Goal: Task Accomplishment & Management: Complete application form

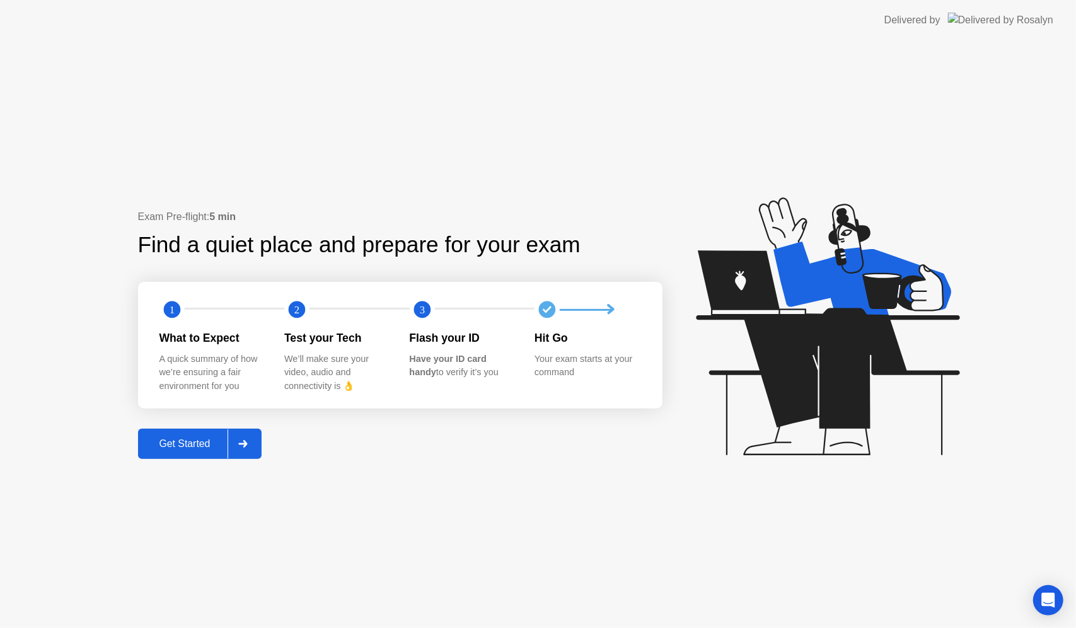
click at [254, 441] on div at bounding box center [243, 443] width 30 height 29
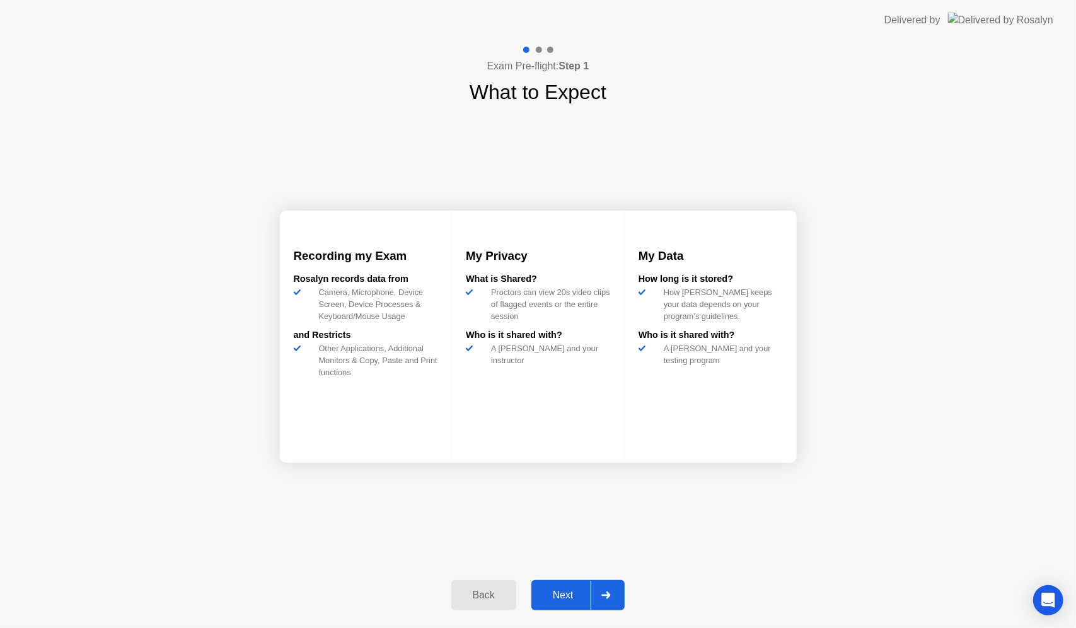
click at [609, 597] on icon at bounding box center [606, 595] width 9 height 8
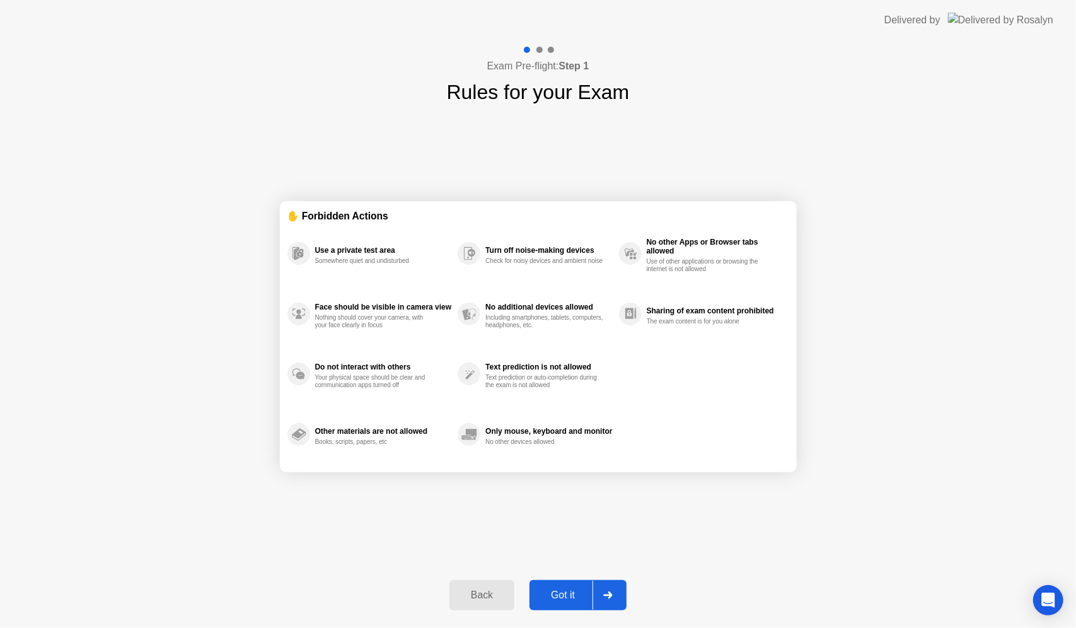
click at [603, 600] on div at bounding box center [608, 595] width 30 height 29
select select "**********"
select select "*******"
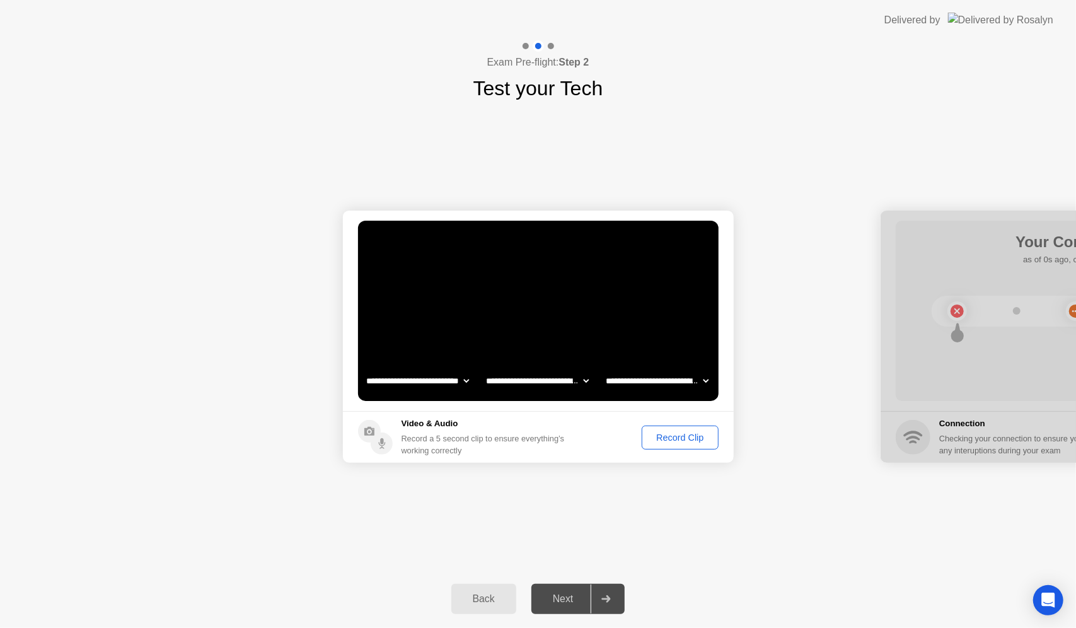
click at [665, 433] on div "Record Clip" at bounding box center [679, 438] width 67 height 10
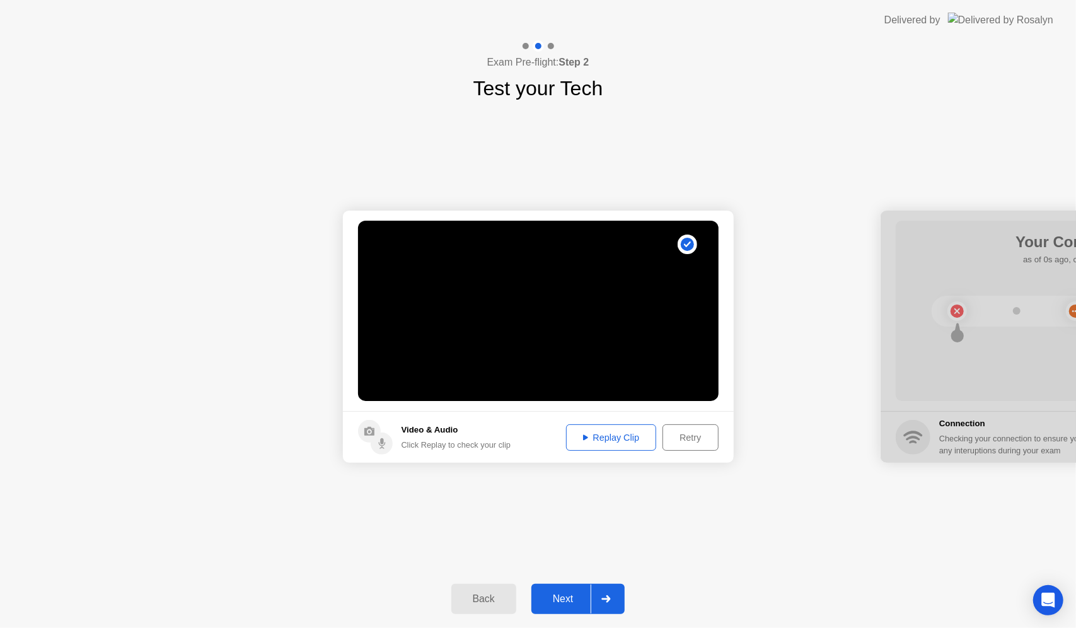
click at [604, 613] on div at bounding box center [606, 598] width 30 height 29
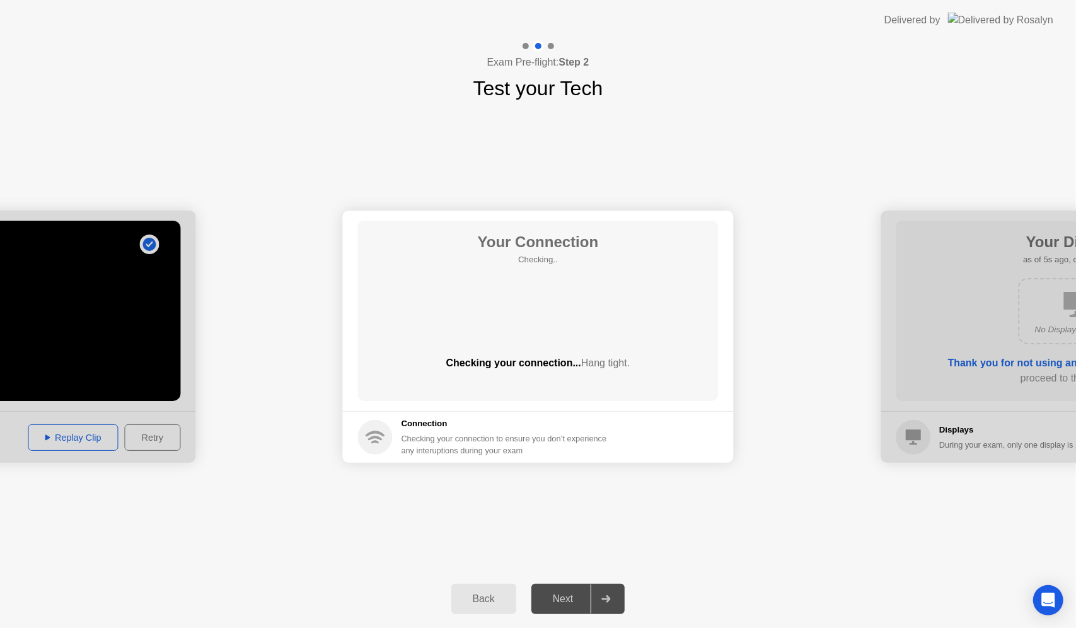
click at [606, 598] on icon at bounding box center [606, 599] width 9 height 8
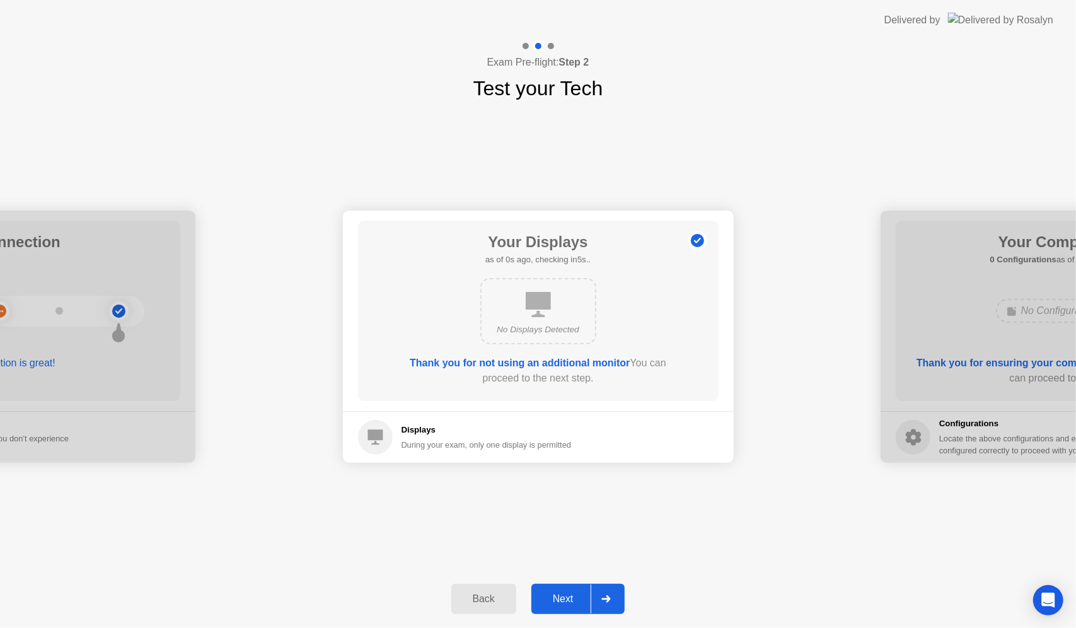
click at [606, 598] on icon at bounding box center [606, 599] width 9 height 8
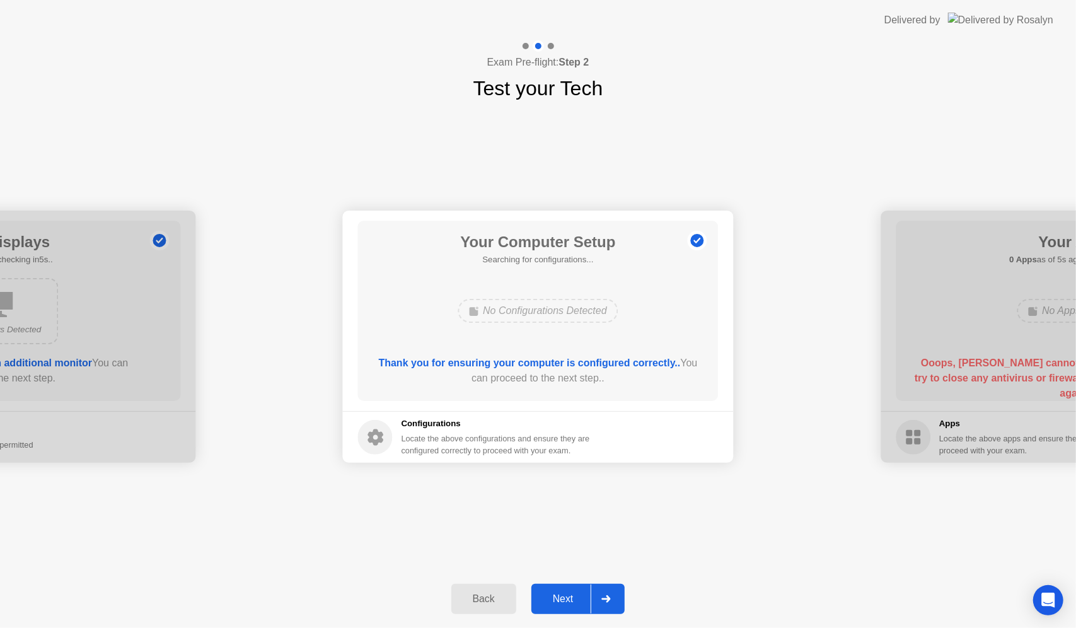
click at [606, 598] on icon at bounding box center [606, 599] width 9 height 8
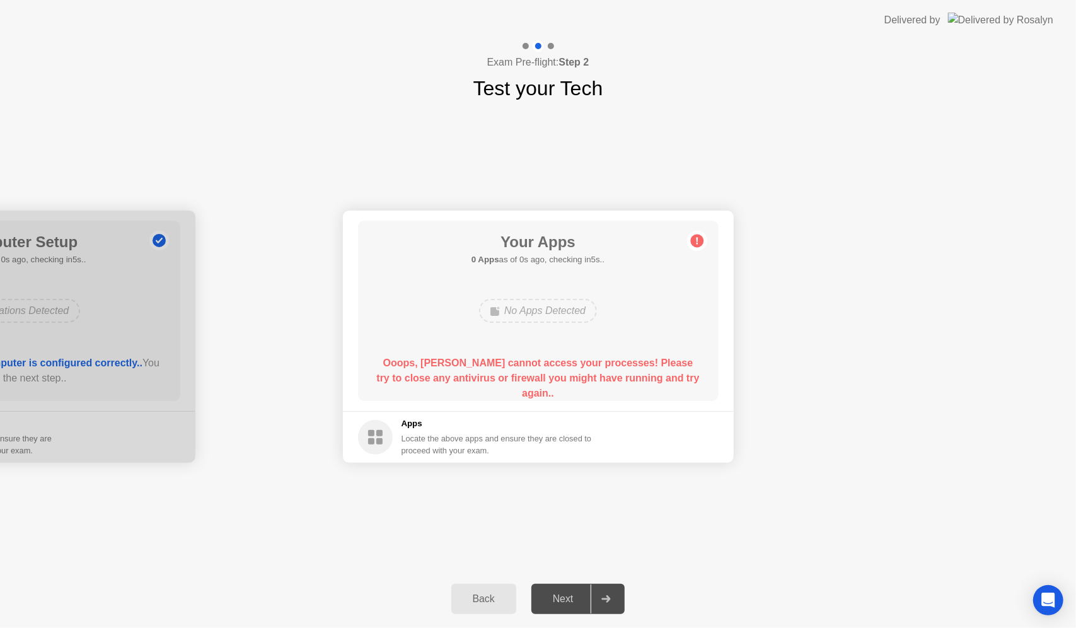
click at [606, 598] on icon at bounding box center [606, 599] width 9 height 8
click at [549, 307] on div "No Apps Detected" at bounding box center [538, 311] width 118 height 24
click at [380, 444] on rect at bounding box center [379, 441] width 6 height 6
click at [377, 429] on circle at bounding box center [375, 437] width 35 height 35
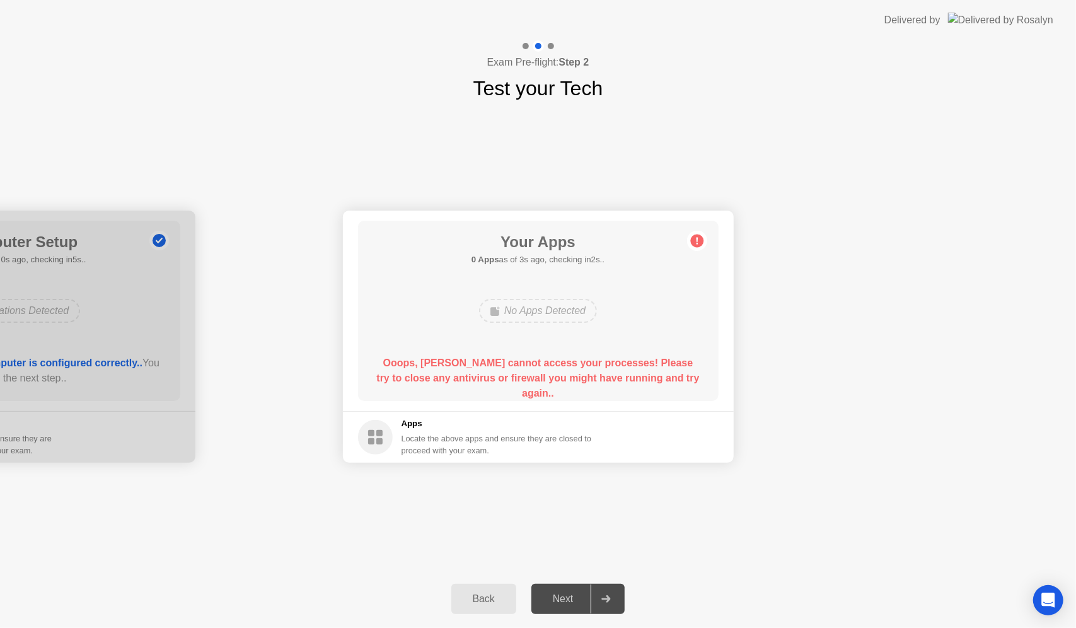
click at [612, 603] on div at bounding box center [606, 598] width 30 height 29
click at [376, 436] on circle at bounding box center [375, 437] width 35 height 35
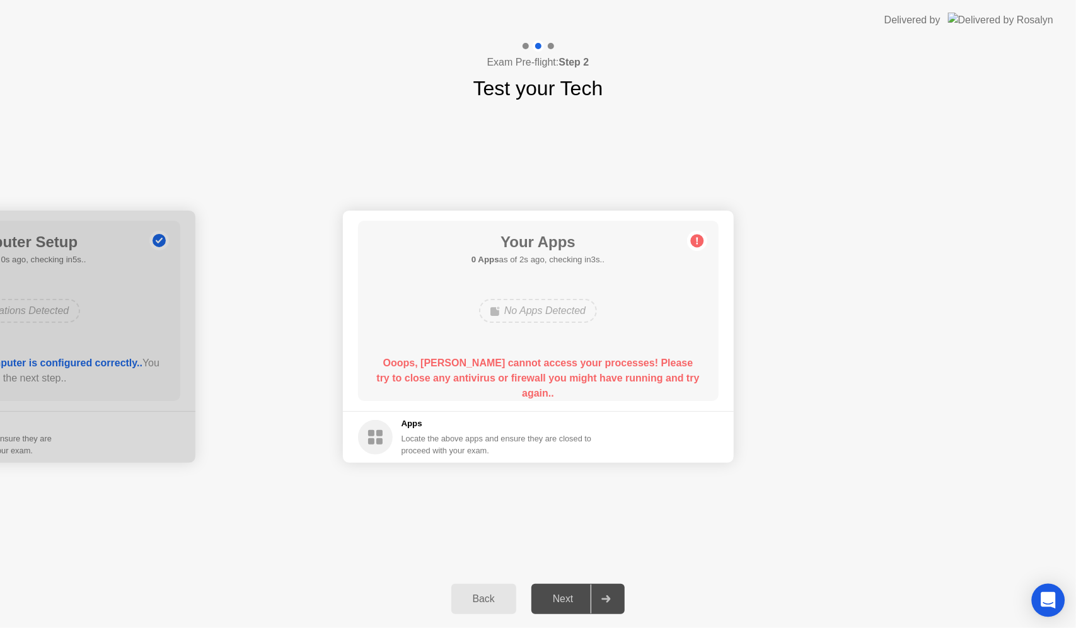
click at [1041, 593] on div "Open Intercom Messenger" at bounding box center [1048, 600] width 33 height 33
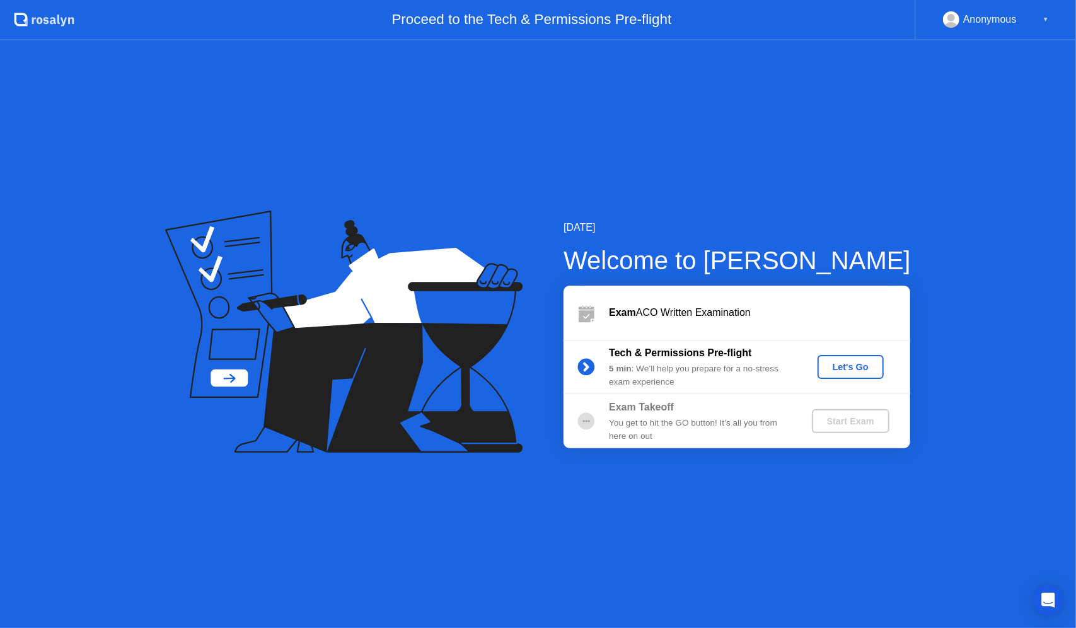
click at [850, 357] on button "Let's Go" at bounding box center [851, 367] width 66 height 24
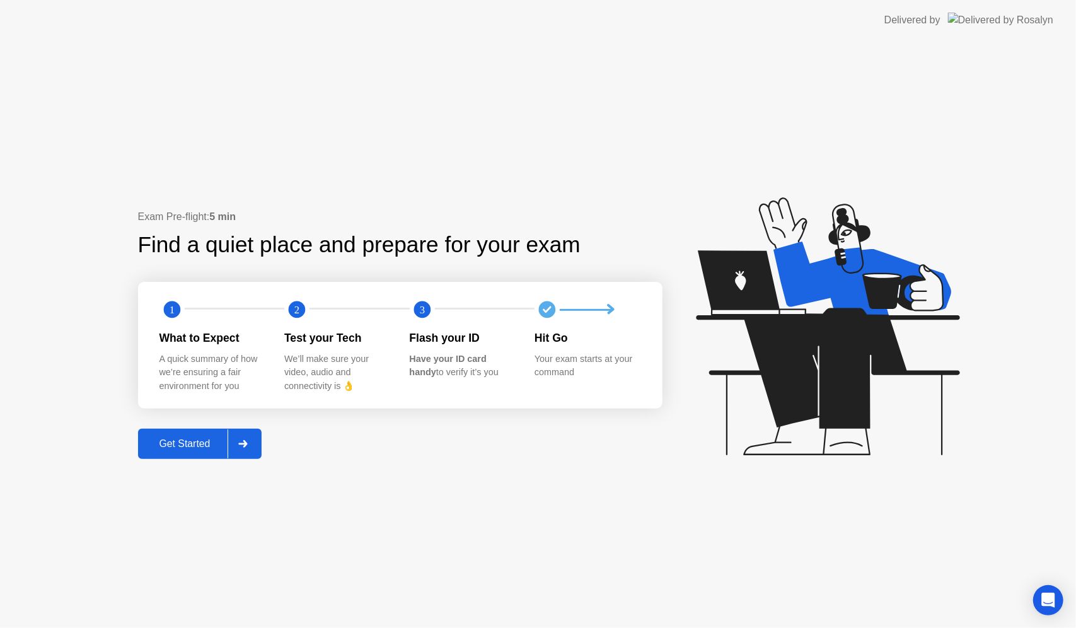
click at [261, 439] on button "Get Started" at bounding box center [200, 444] width 124 height 30
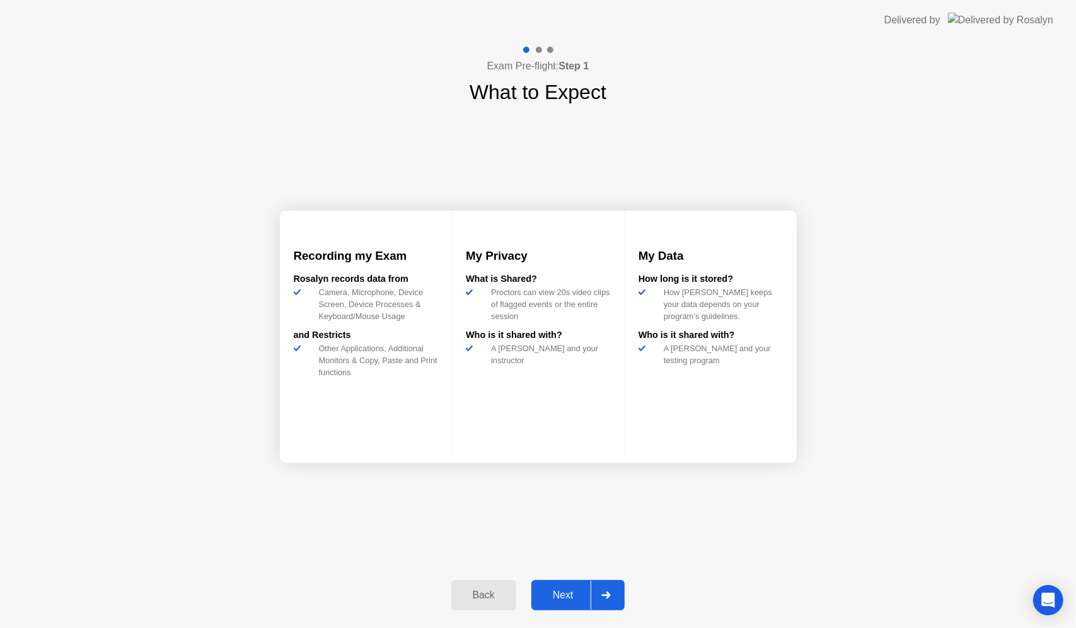
click at [608, 586] on div at bounding box center [606, 595] width 30 height 29
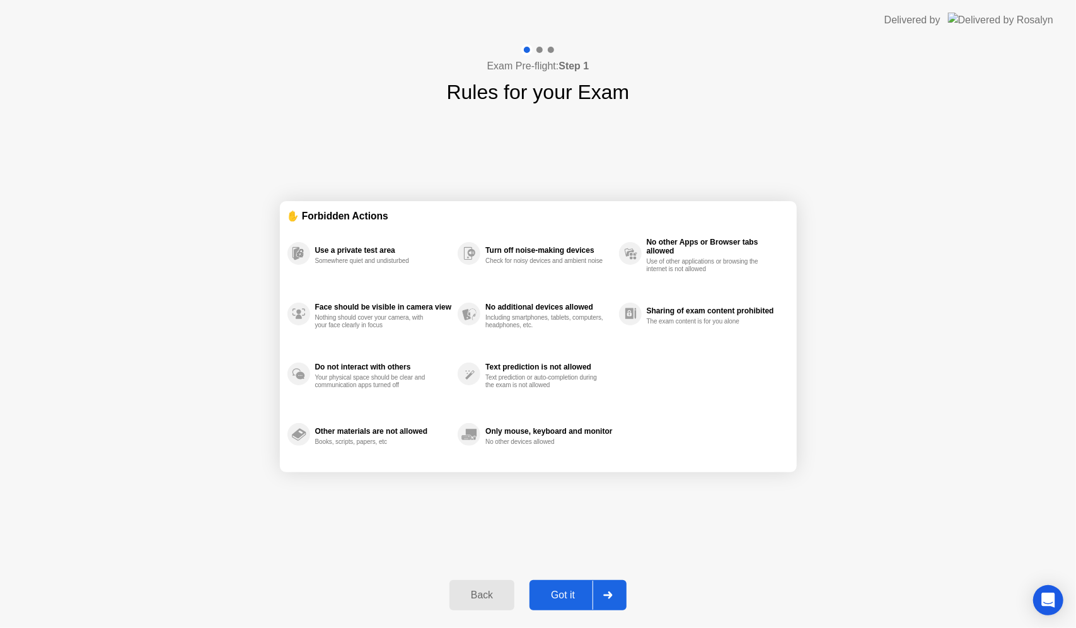
click at [608, 590] on div at bounding box center [608, 595] width 30 height 29
select select "**********"
select select "*******"
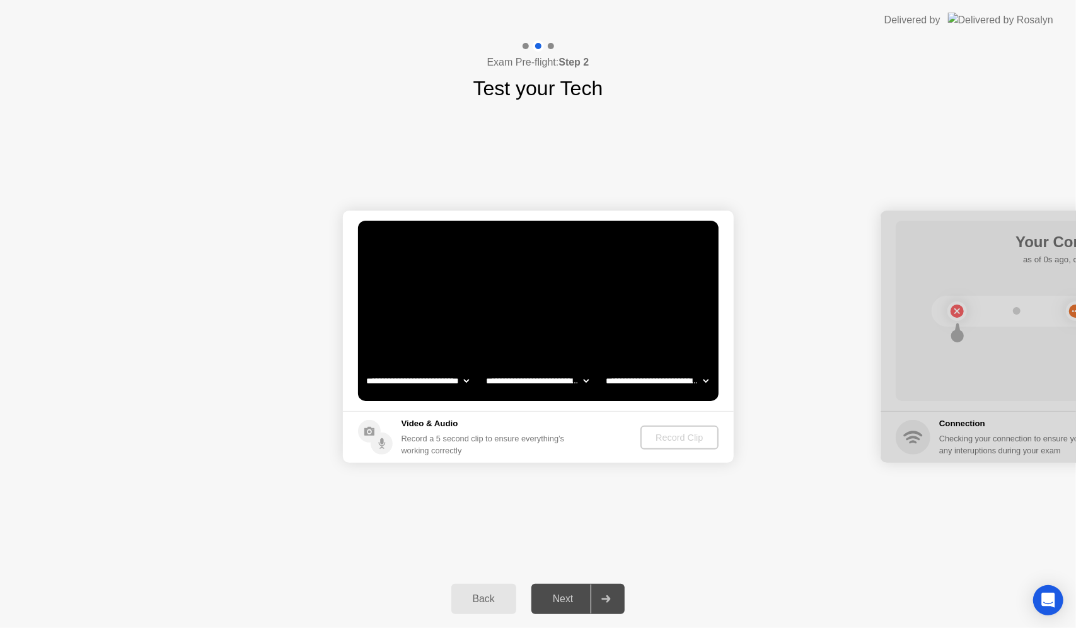
click at [608, 590] on div at bounding box center [606, 598] width 30 height 29
click at [675, 433] on div "Record Clip" at bounding box center [679, 438] width 67 height 10
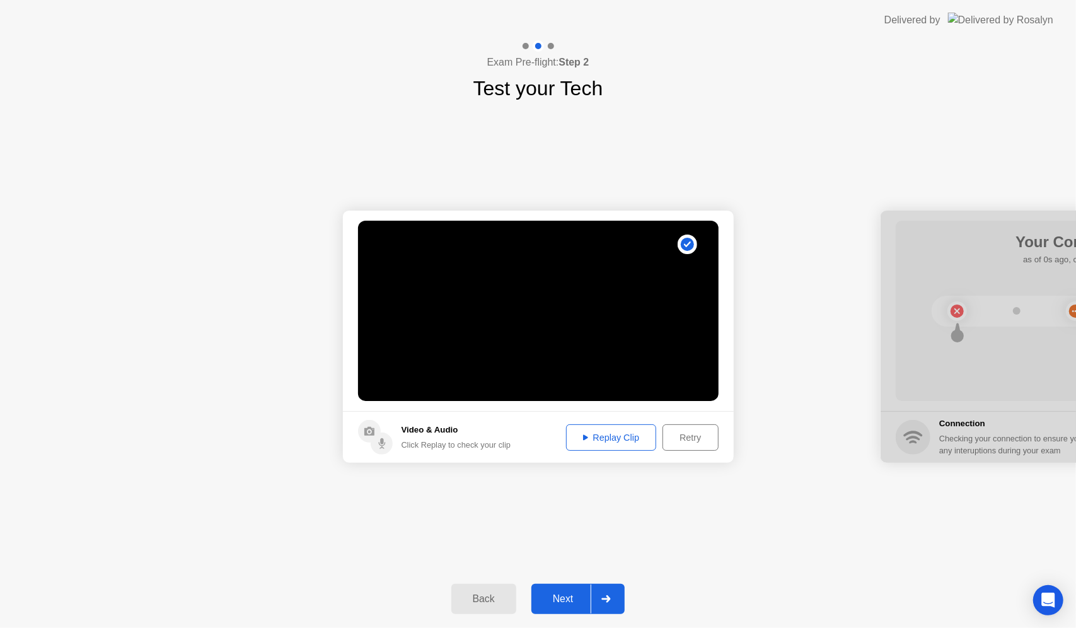
click at [608, 601] on icon at bounding box center [606, 599] width 9 height 8
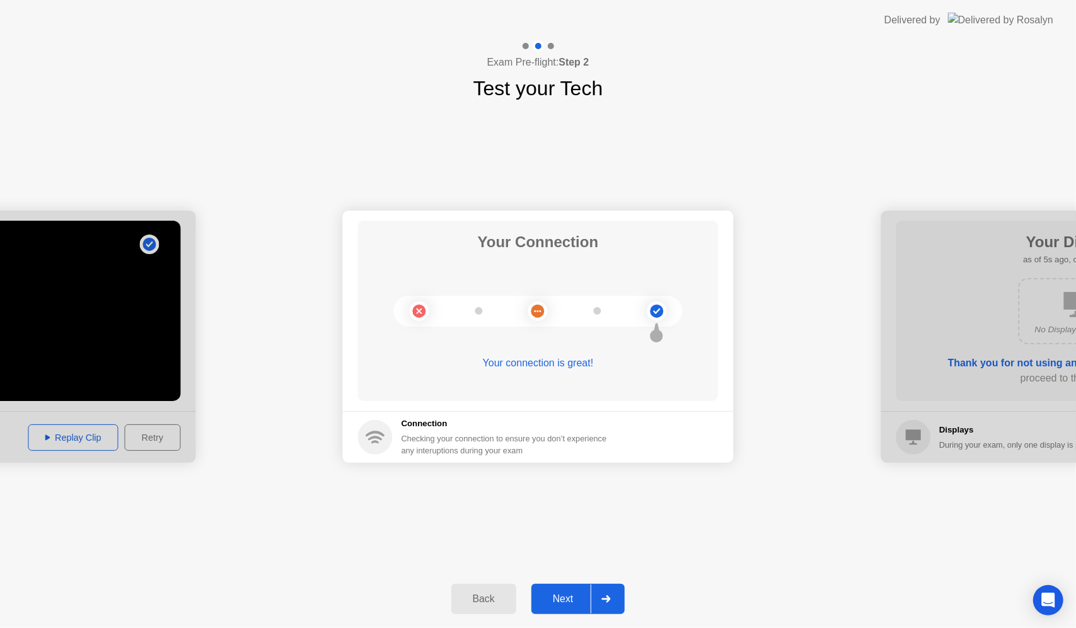
click at [603, 583] on div "Back Next" at bounding box center [538, 599] width 1076 height 58
click at [605, 591] on div at bounding box center [606, 598] width 30 height 29
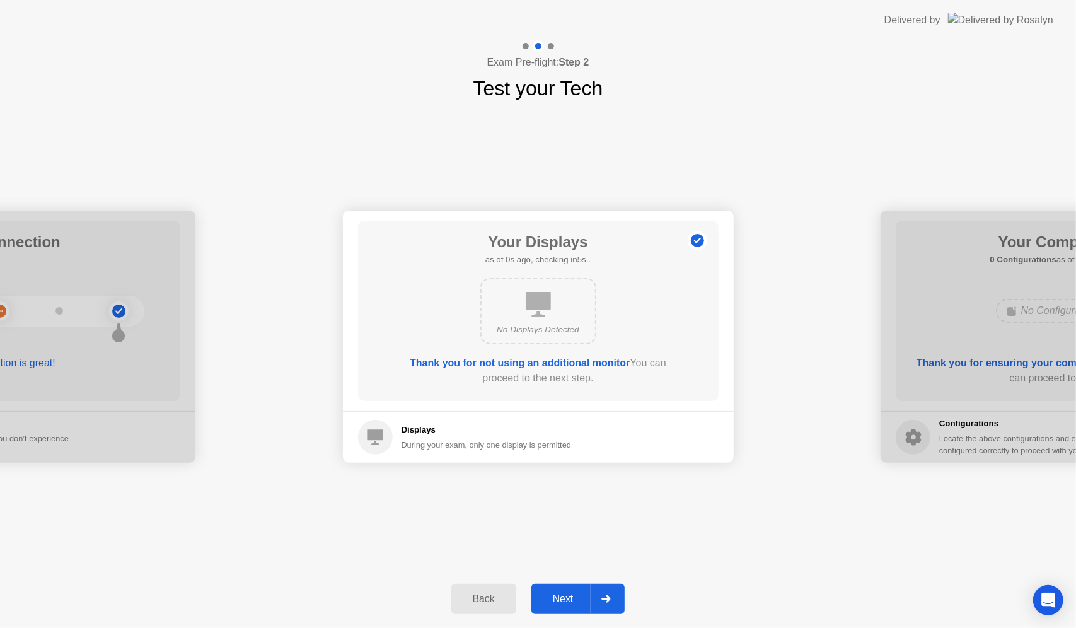
click at [605, 591] on div at bounding box center [606, 598] width 30 height 29
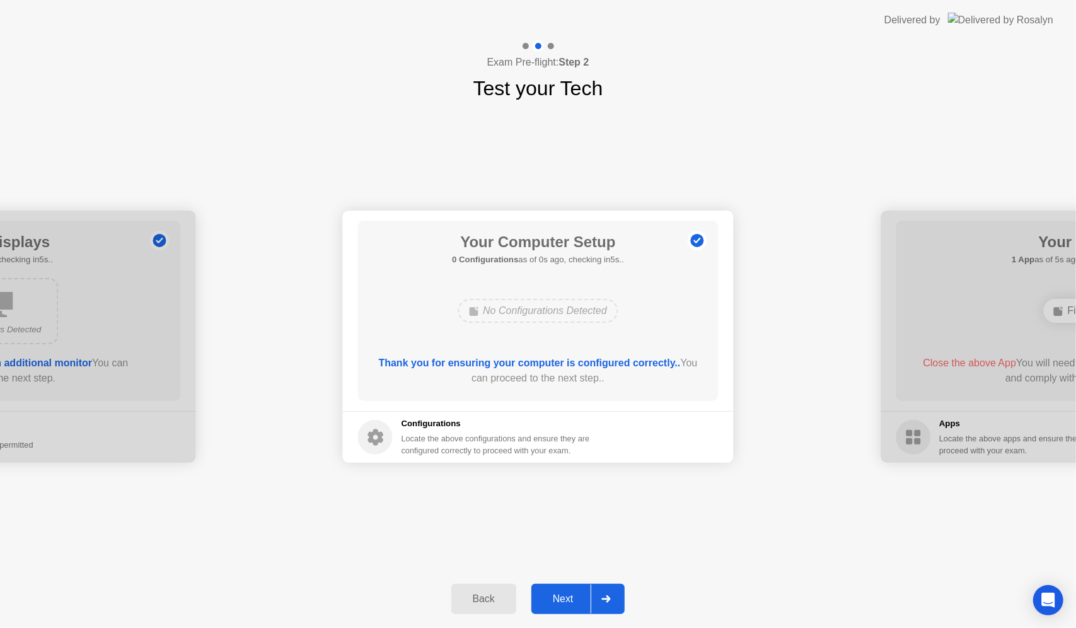
click at [605, 591] on div at bounding box center [606, 598] width 30 height 29
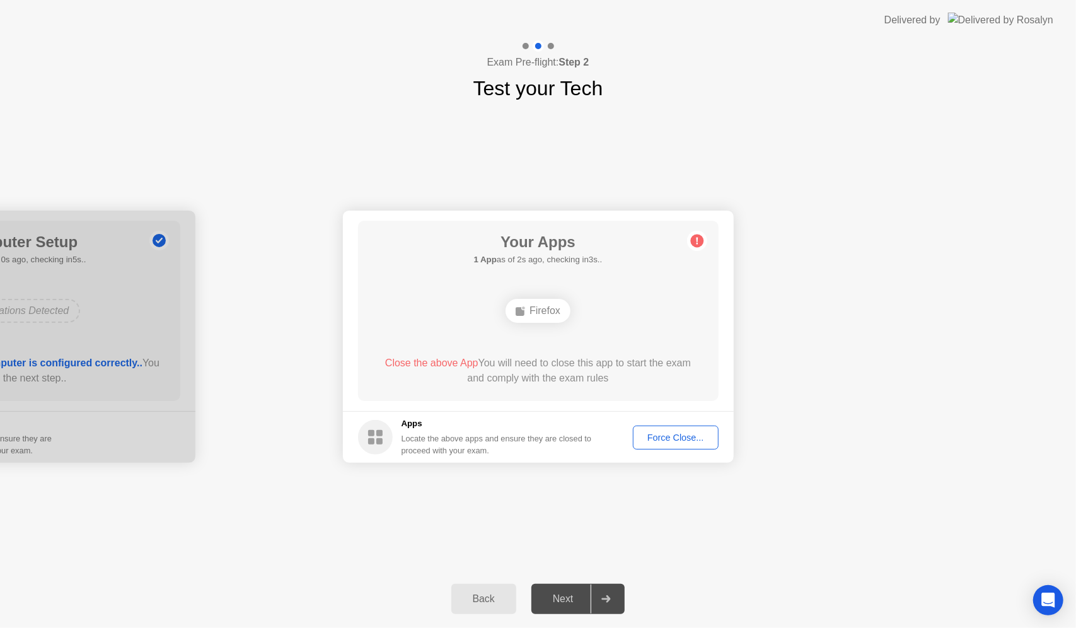
click at [652, 441] on div "Force Close..." at bounding box center [675, 438] width 77 height 10
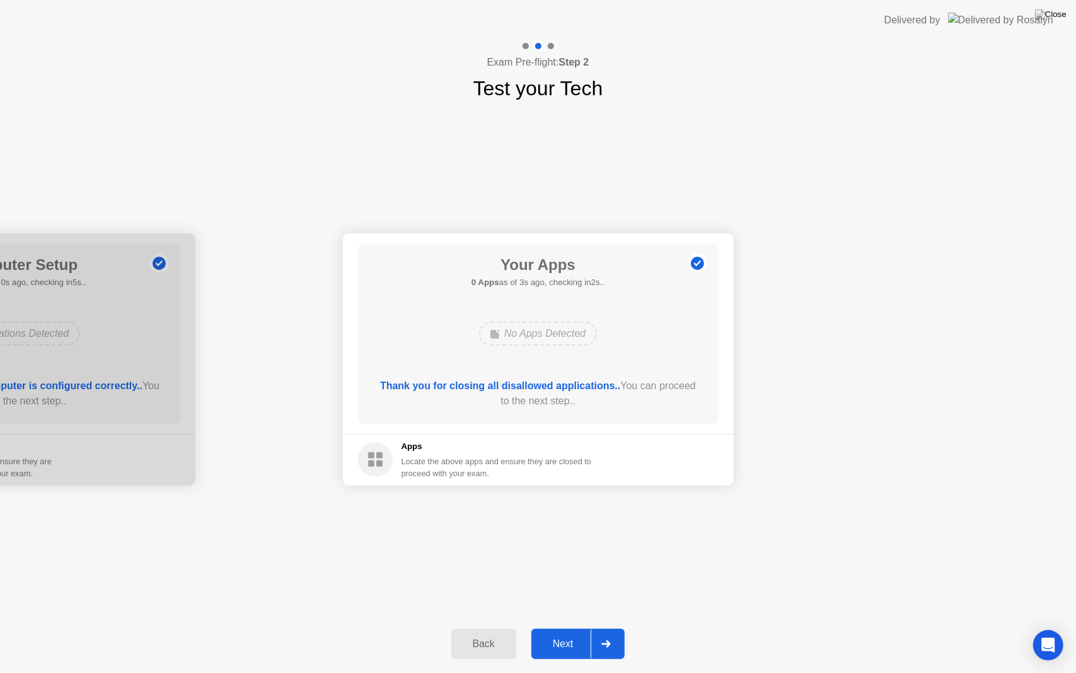
click at [603, 627] on icon at bounding box center [606, 644] width 9 height 8
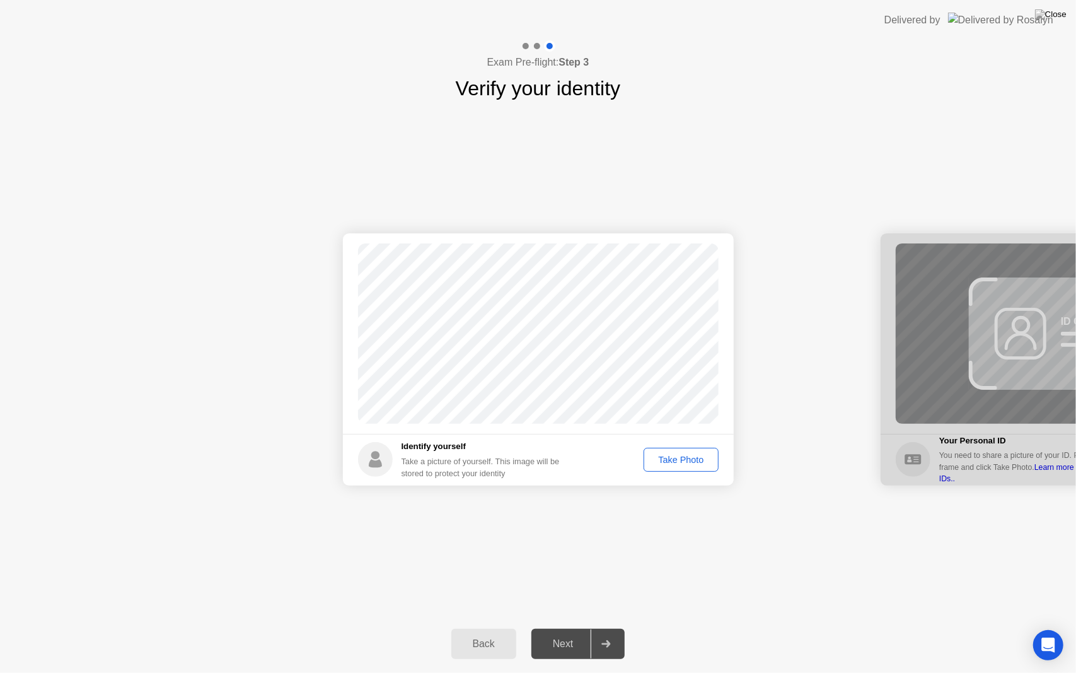
click at [688, 460] on div "Take Photo" at bounding box center [681, 460] width 66 height 10
click at [608, 627] on div at bounding box center [606, 643] width 30 height 29
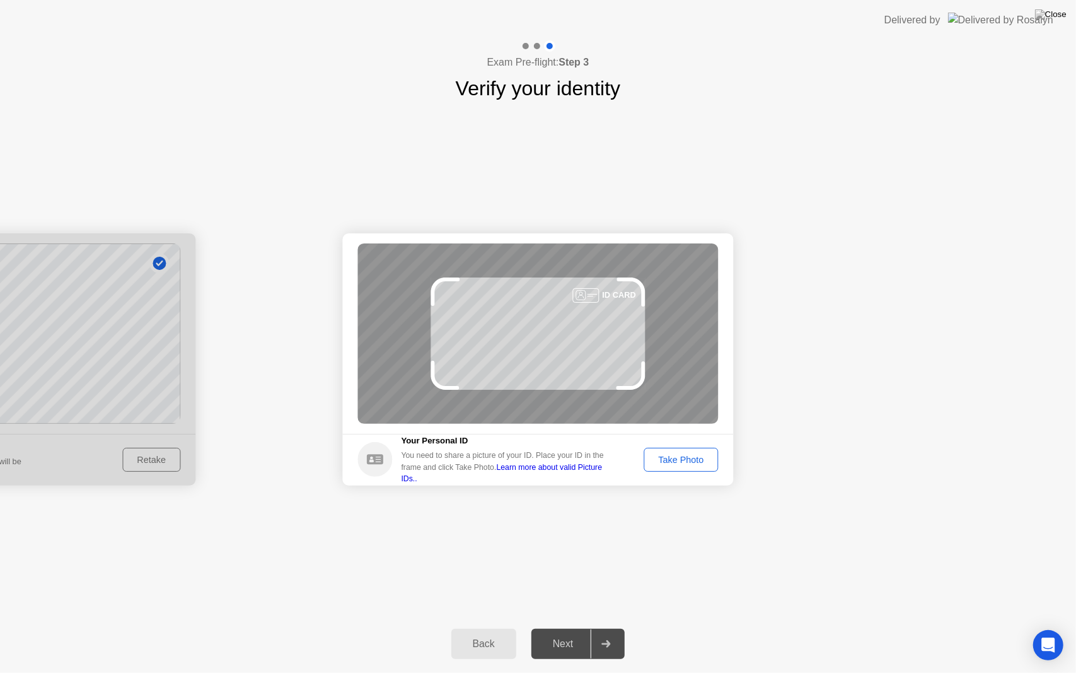
click at [699, 463] on div "Take Photo" at bounding box center [681, 460] width 66 height 10
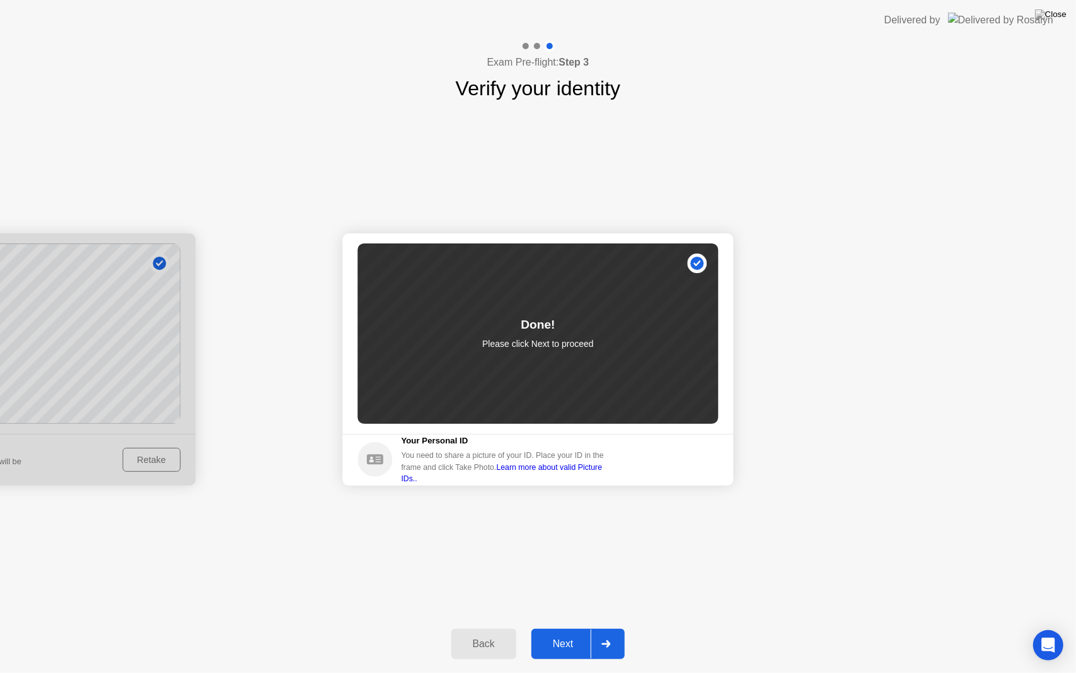
click at [581, 627] on div "Next" at bounding box center [563, 643] width 56 height 11
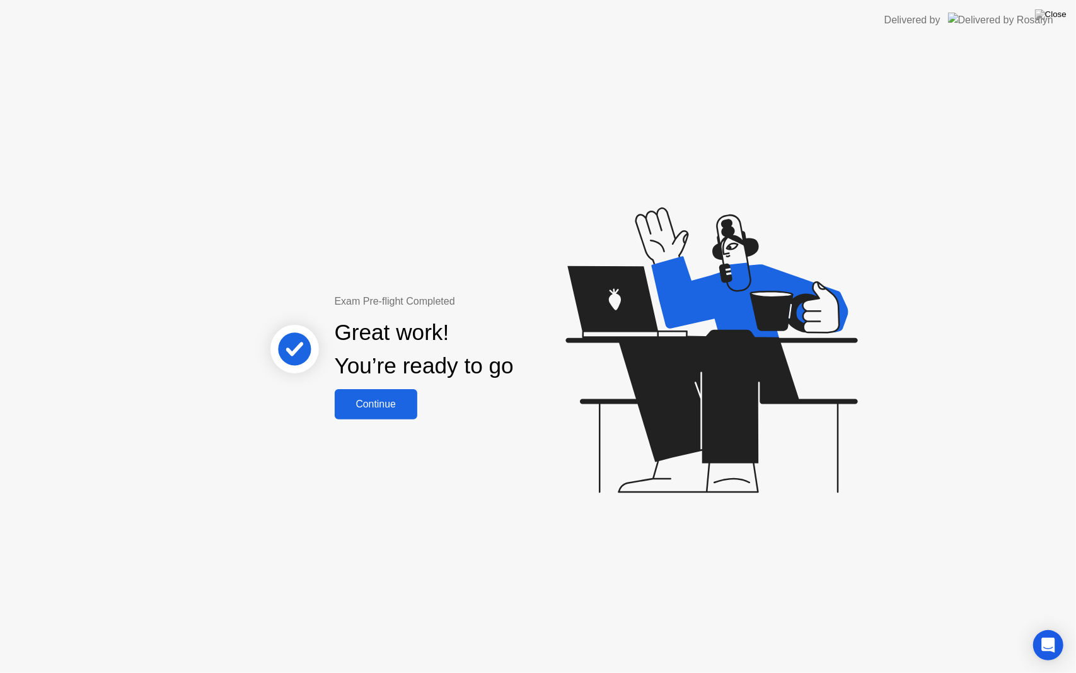
click at [386, 412] on button "Continue" at bounding box center [376, 404] width 83 height 30
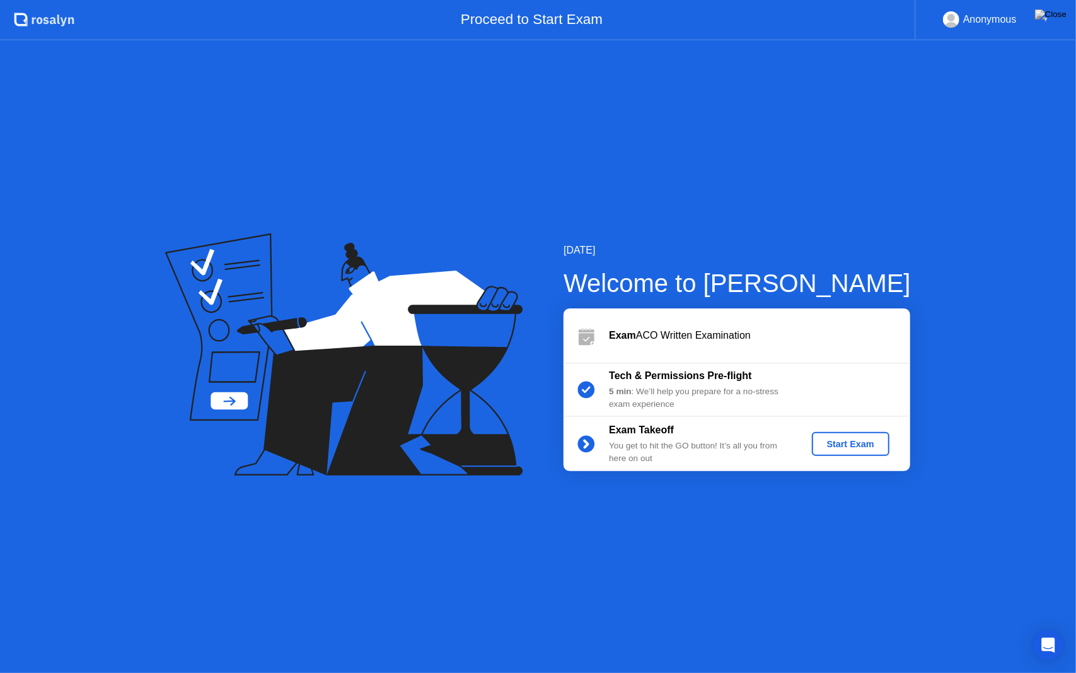
click at [862, 451] on button "Start Exam" at bounding box center [851, 444] width 78 height 24
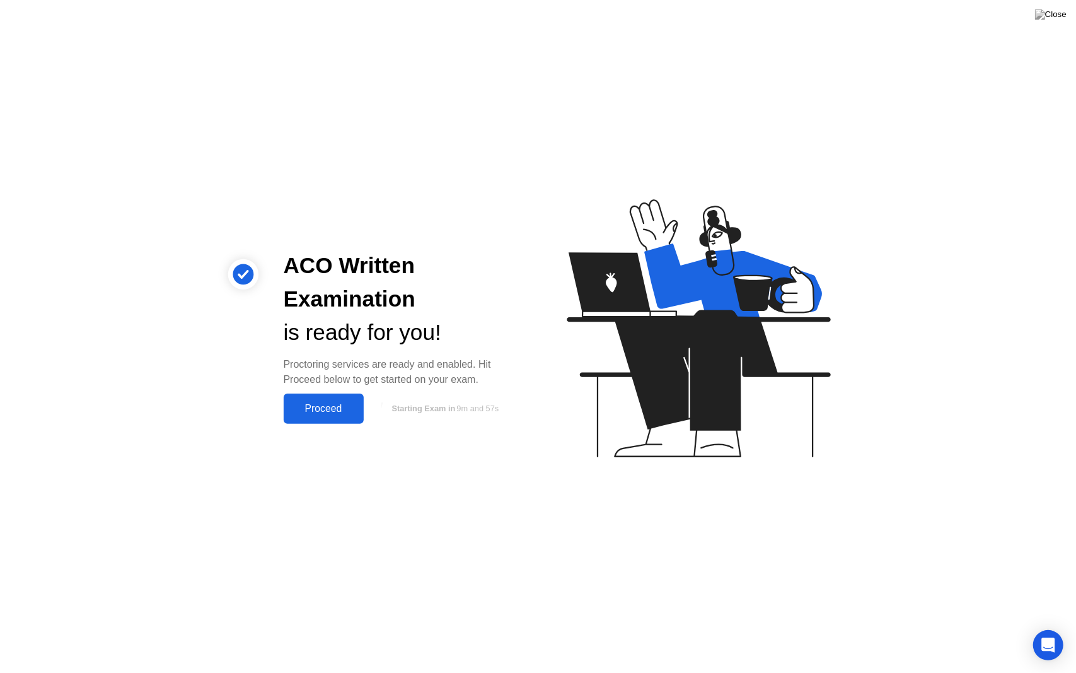
click at [323, 403] on div "Proceed" at bounding box center [324, 408] width 73 height 11
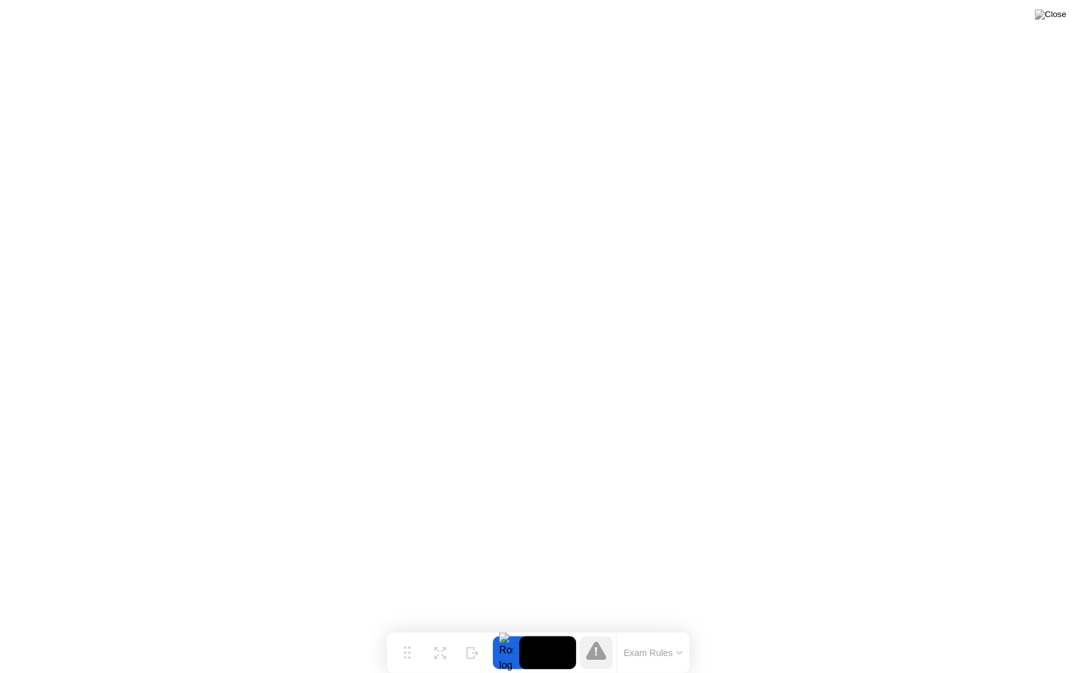
click at [689, 627] on div "Exam Rules" at bounding box center [653, 652] width 73 height 40
click at [681, 627] on icon at bounding box center [679, 652] width 5 height 3
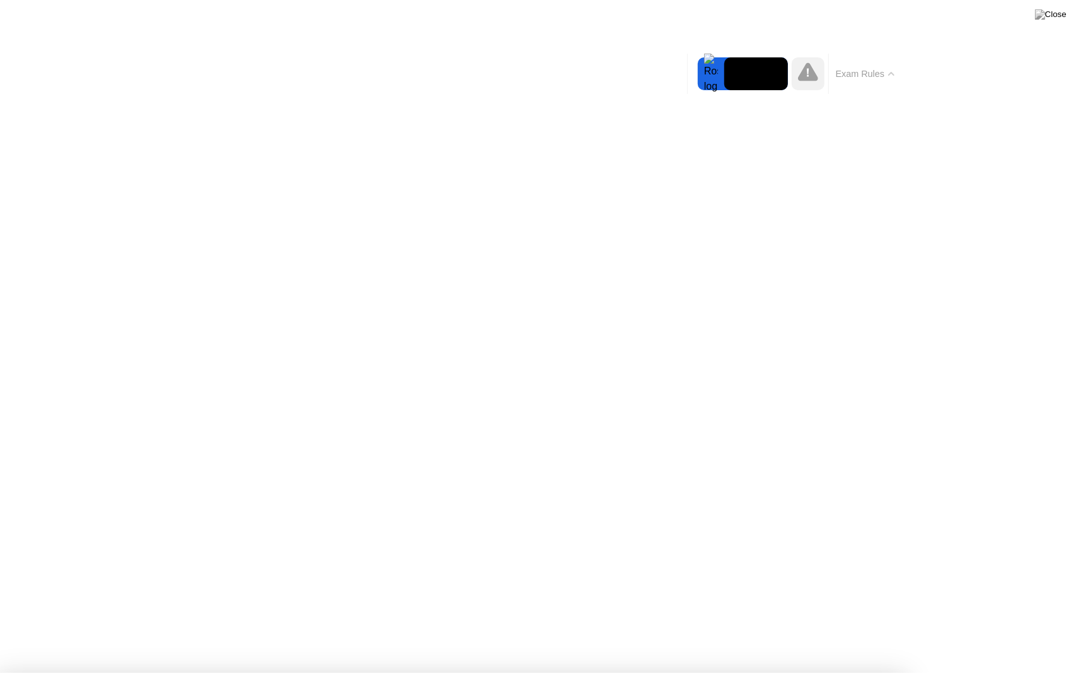
click at [886, 74] on button "Exam Rules" at bounding box center [865, 73] width 67 height 11
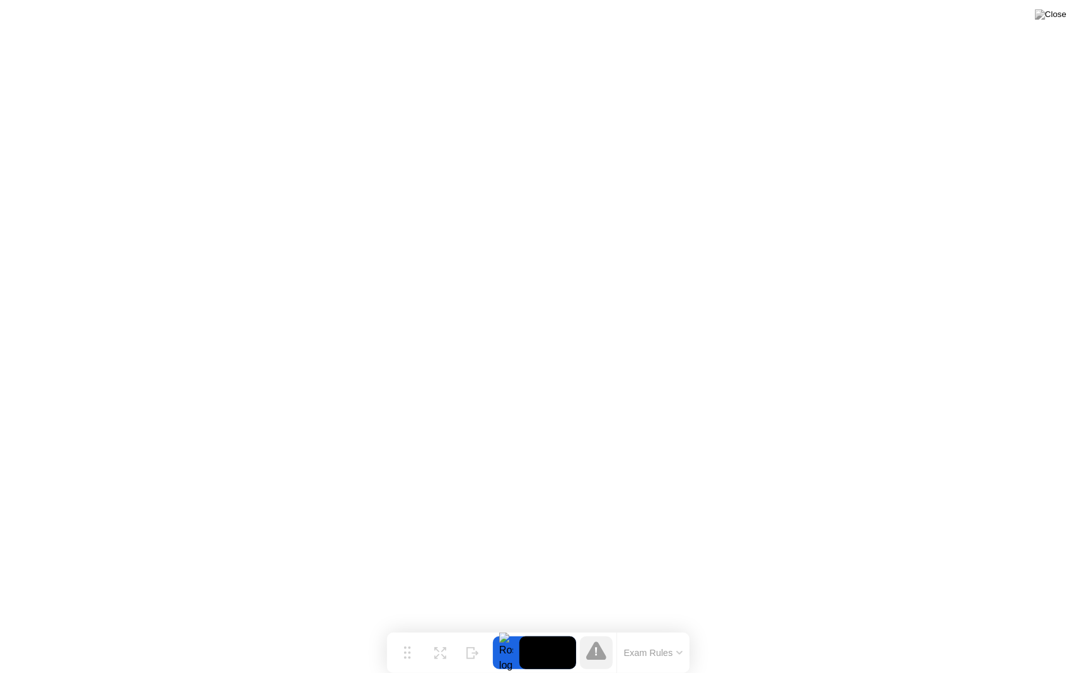
click at [597, 627] on icon at bounding box center [596, 651] width 3 height 9
click at [671, 627] on button "Exam Rules" at bounding box center [653, 652] width 67 height 11
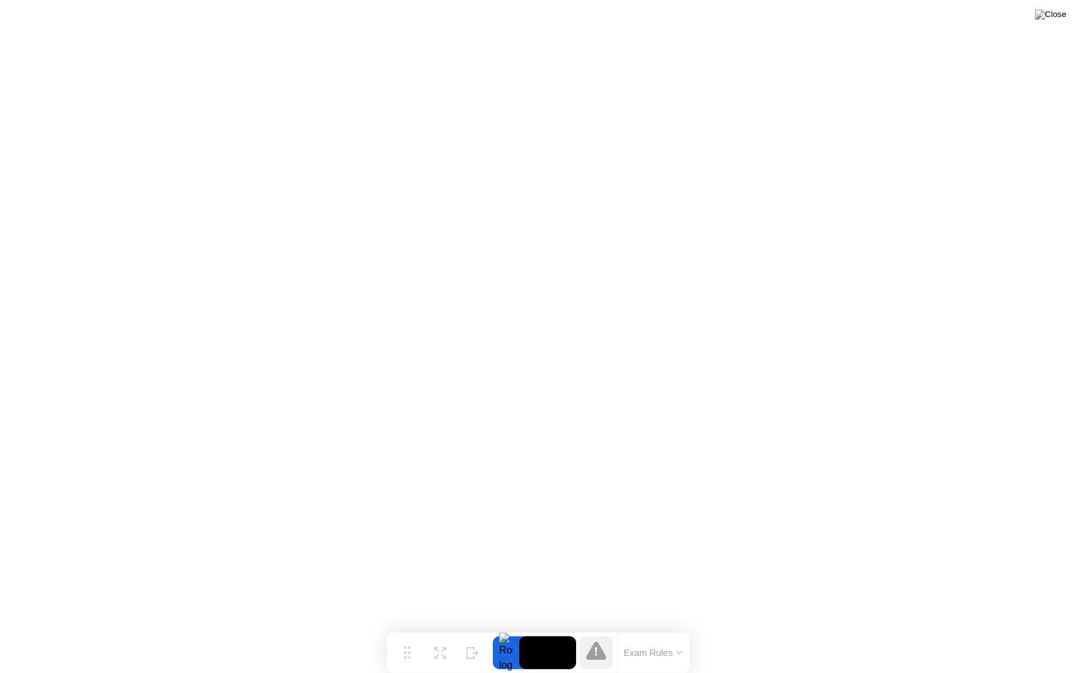
click at [680, 627] on button "Exam Rules" at bounding box center [653, 652] width 67 height 11
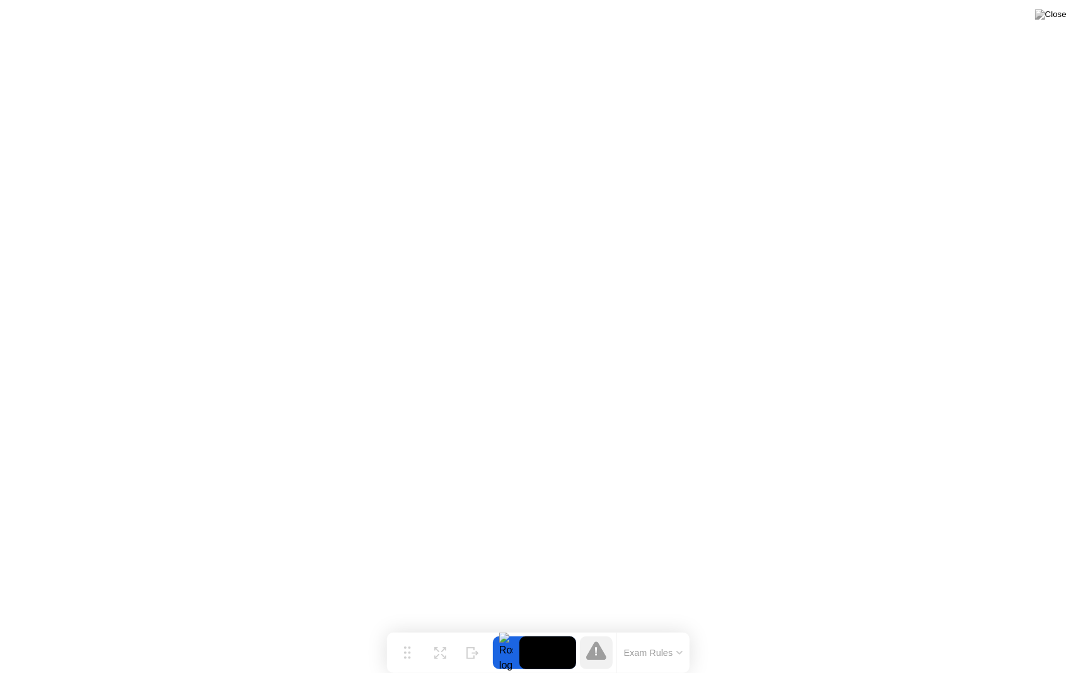
click at [499, 627] on div at bounding box center [506, 652] width 26 height 33
click at [444, 627] on icon at bounding box center [440, 648] width 12 height 12
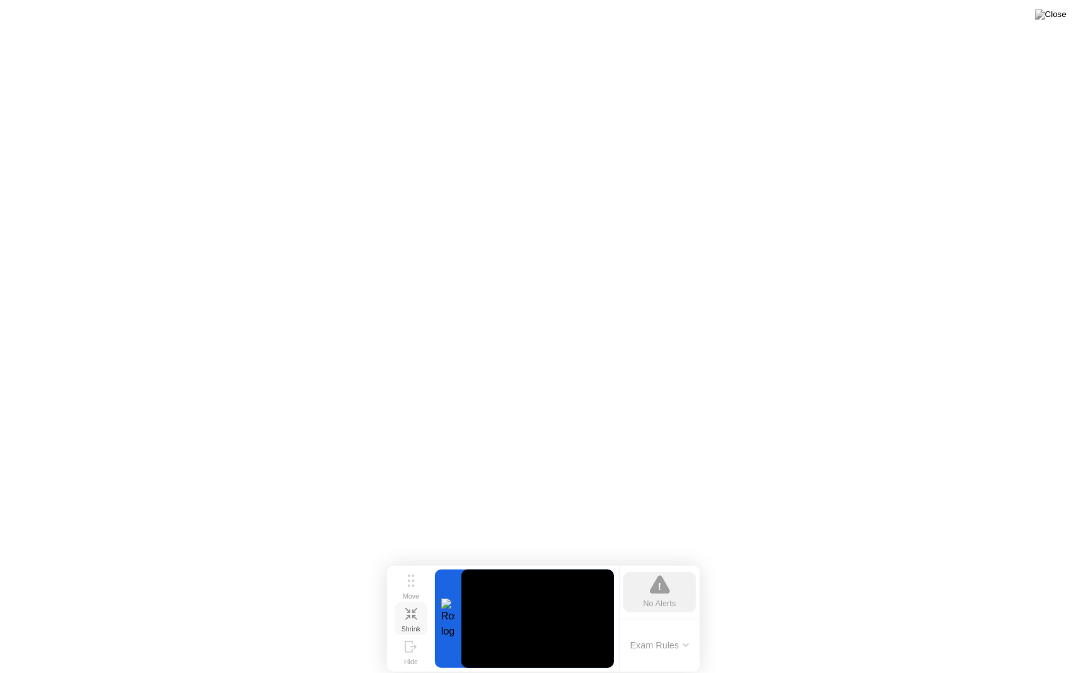
click at [557, 627] on video at bounding box center [538, 618] width 153 height 98
click at [677, 627] on div "Exam Rules" at bounding box center [659, 646] width 81 height 54
click at [683, 627] on icon at bounding box center [686, 645] width 6 height 4
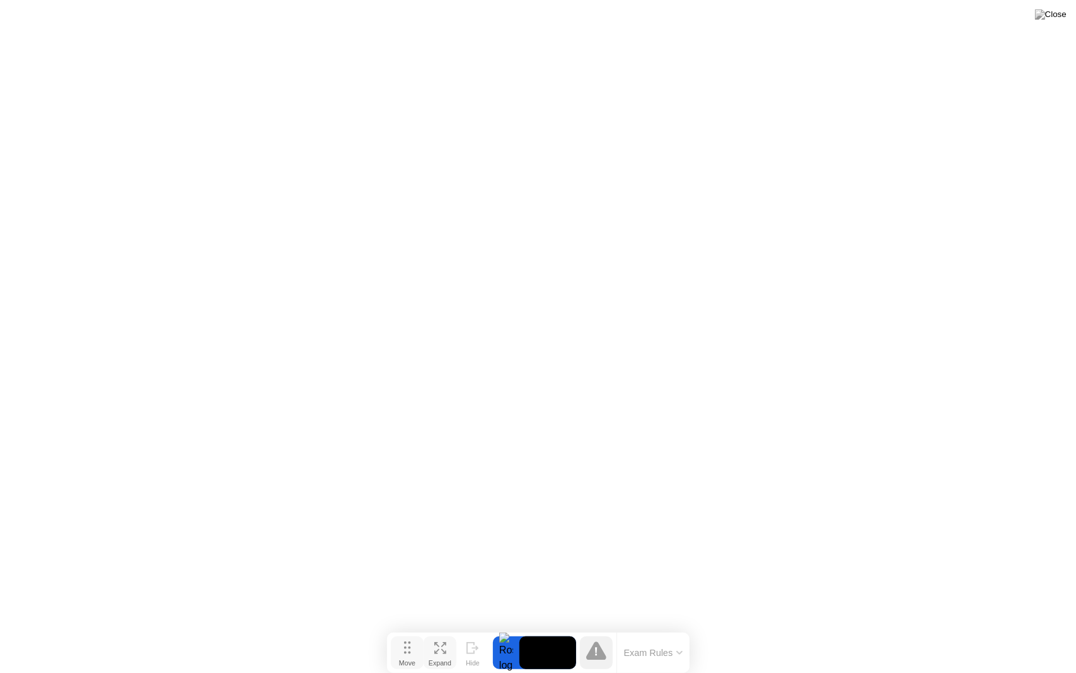
click at [404, 627] on icon at bounding box center [407, 647] width 7 height 13
click at [419, 627] on button "Move" at bounding box center [407, 652] width 33 height 33
click at [479, 627] on div "Hide" at bounding box center [473, 663] width 14 height 8
click at [1064, 627] on div at bounding box center [1063, 652] width 26 height 33
click at [1058, 15] on img at bounding box center [1051, 14] width 32 height 10
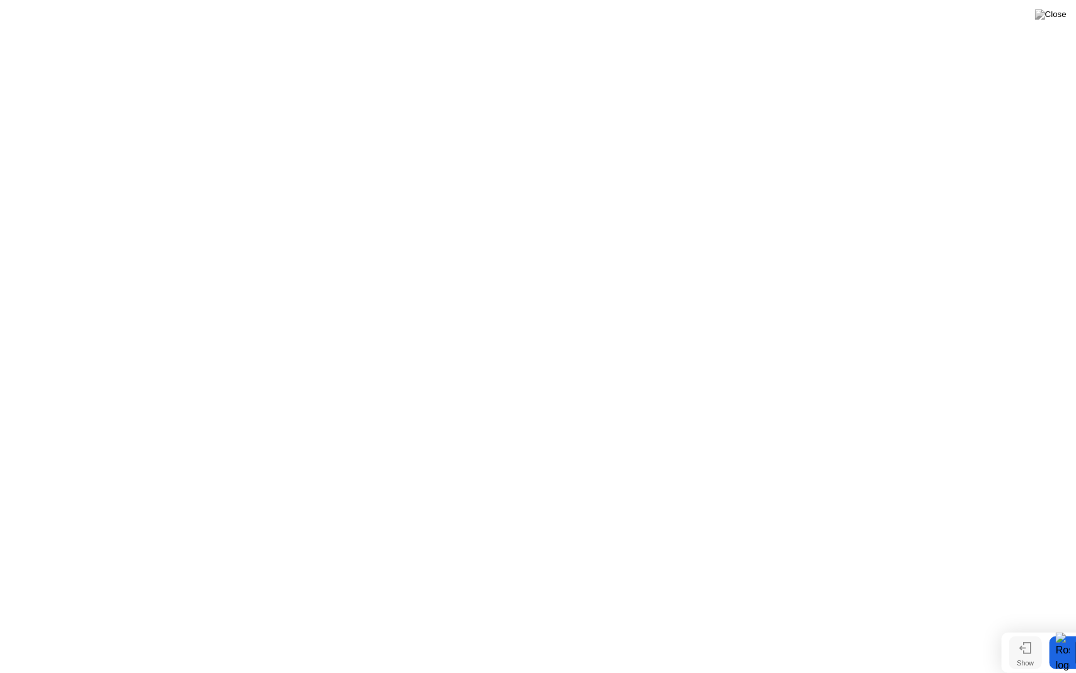
click at [1035, 627] on button "Show" at bounding box center [1025, 652] width 33 height 33
click at [595, 627] on icon at bounding box center [596, 651] width 3 height 9
click at [673, 627] on div "Exam Rules" at bounding box center [653, 652] width 73 height 40
click at [409, 627] on circle at bounding box center [409, 652] width 3 height 3
click at [442, 627] on div "Expand" at bounding box center [440, 663] width 23 height 8
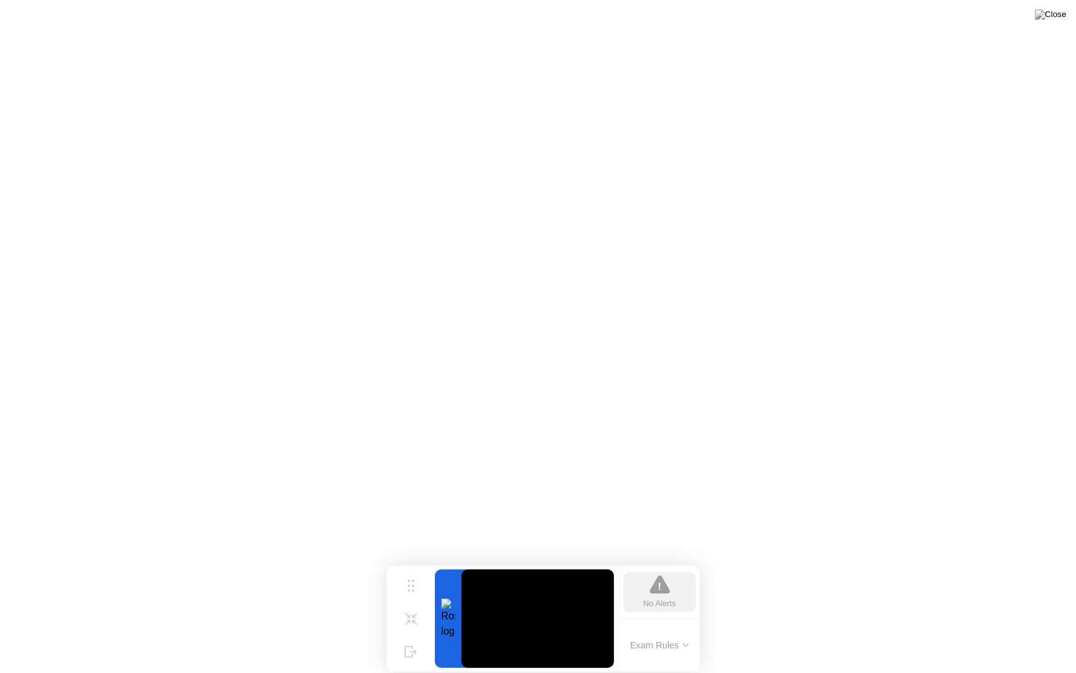
click at [657, 589] on icon at bounding box center [660, 585] width 20 height 18
drag, startPoint x: 657, startPoint y: 589, endPoint x: 451, endPoint y: 633, distance: 210.8
click at [451, 627] on div "Move Shrink Hide No Alerts Exam Rules" at bounding box center [543, 619] width 313 height 106
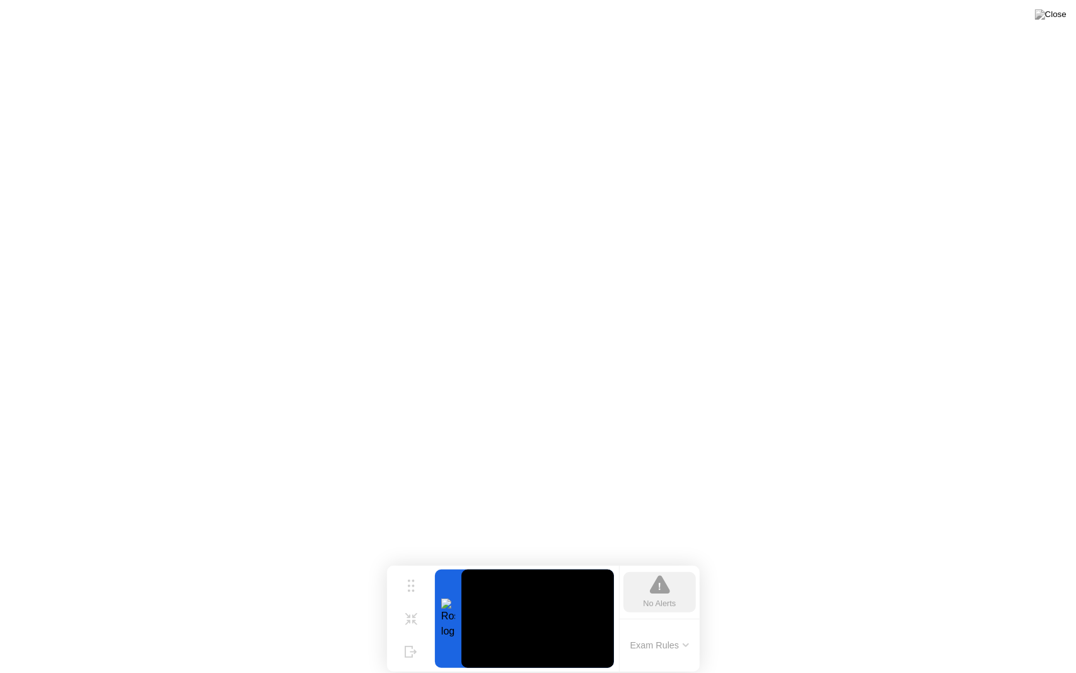
click at [451, 627] on div at bounding box center [448, 618] width 26 height 98
click at [601, 627] on video at bounding box center [538, 618] width 153 height 98
drag, startPoint x: 667, startPoint y: 654, endPoint x: 684, endPoint y: 644, distance: 19.8
click at [684, 627] on div "Exam Rules" at bounding box center [659, 646] width 81 height 54
click at [684, 627] on icon at bounding box center [685, 645] width 5 height 3
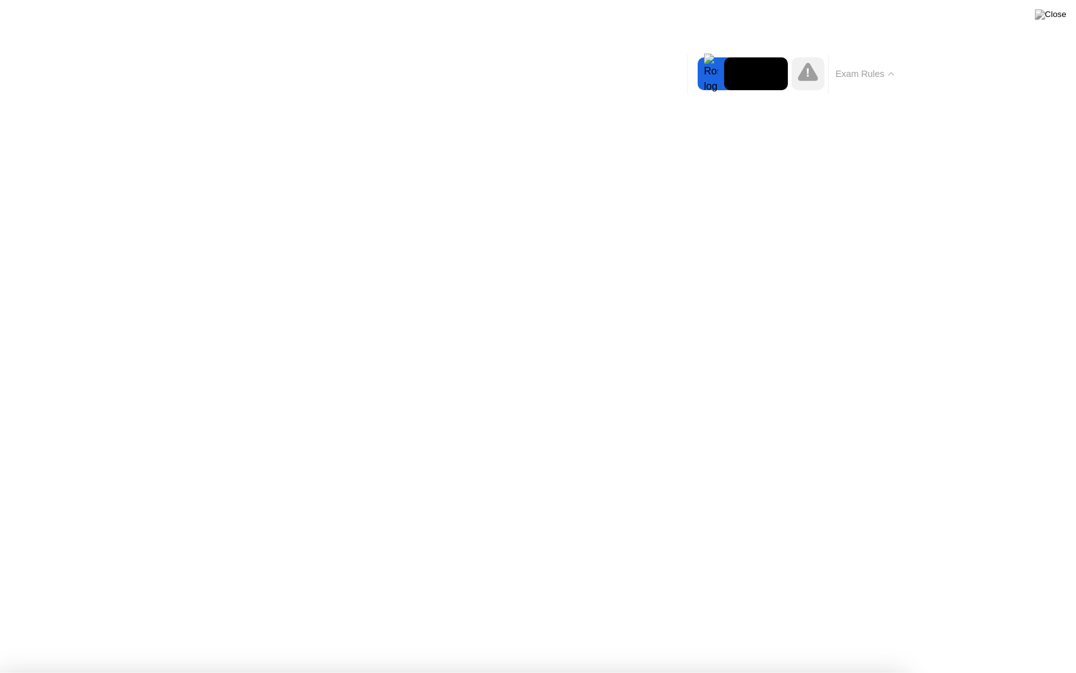
click at [832, 68] on button "Exam Rules" at bounding box center [865, 73] width 67 height 11
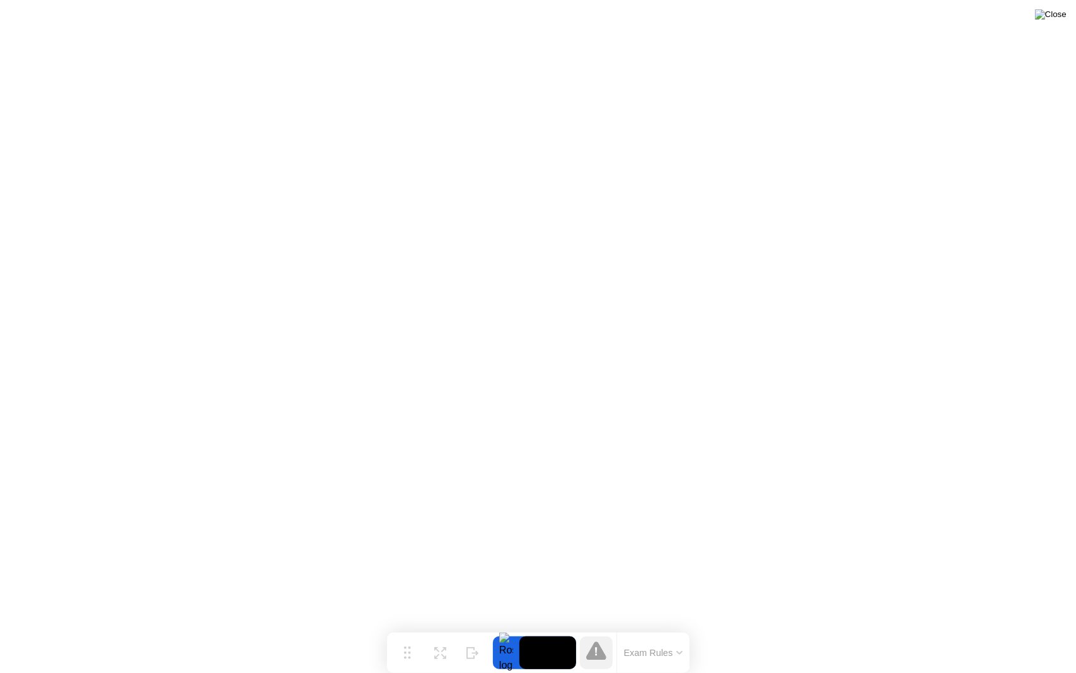
click at [1059, 20] on img at bounding box center [1051, 14] width 32 height 10
click at [412, 627] on div "Move" at bounding box center [407, 663] width 16 height 8
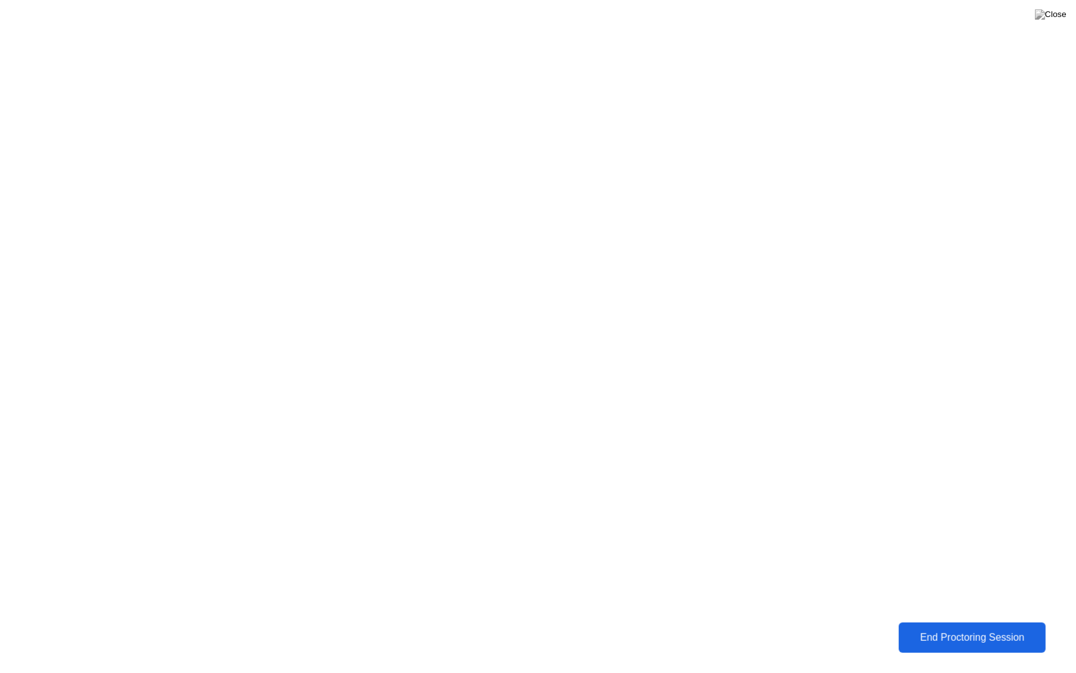
click at [962, 627] on div "End Proctoring Session" at bounding box center [972, 637] width 139 height 11
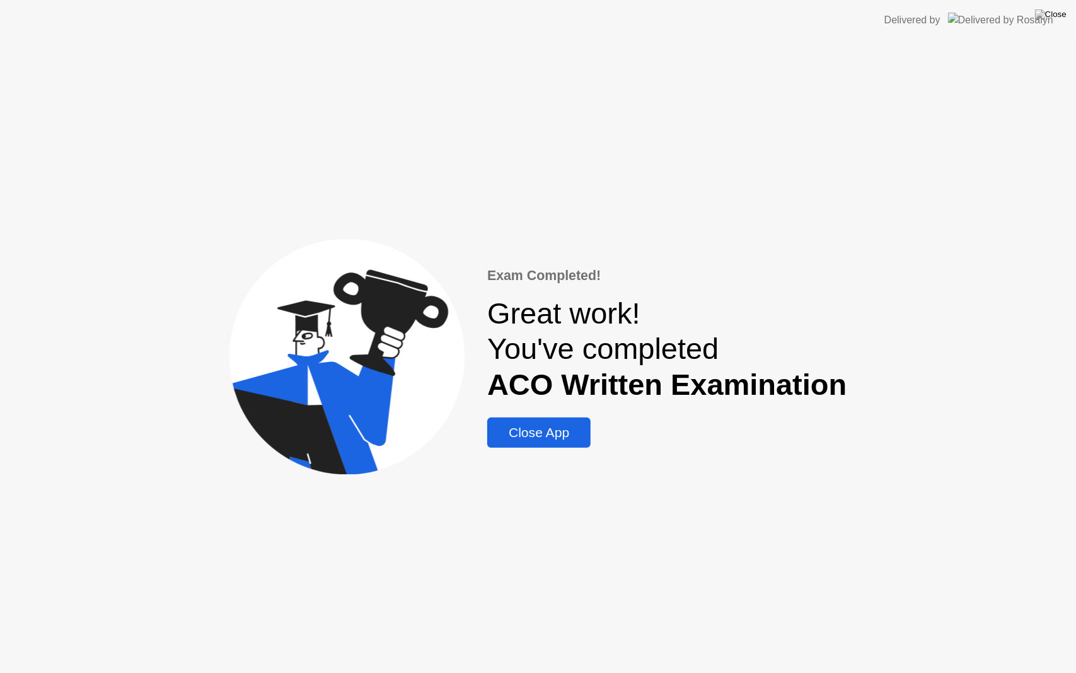
click at [563, 433] on div "Close App" at bounding box center [539, 432] width 96 height 15
